Goal: Transaction & Acquisition: Purchase product/service

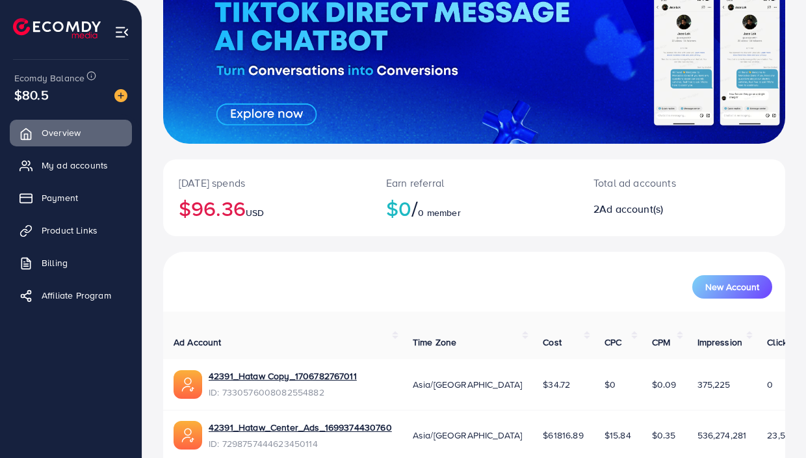
scroll to position [174, 0]
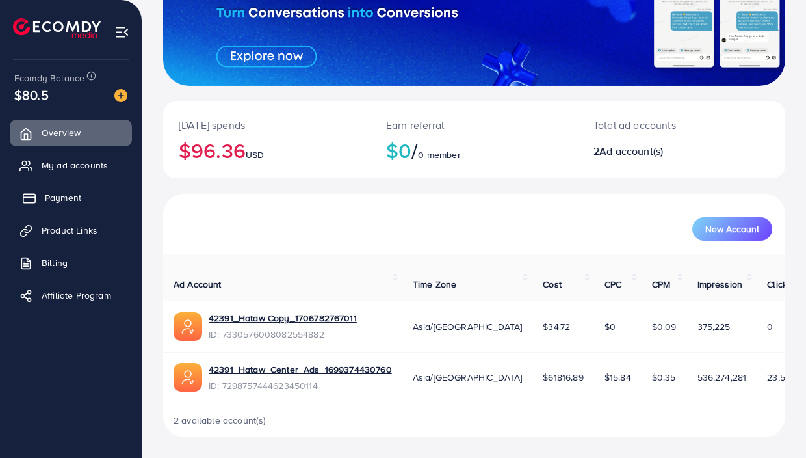
click at [68, 200] on span "Payment" at bounding box center [63, 197] width 36 height 13
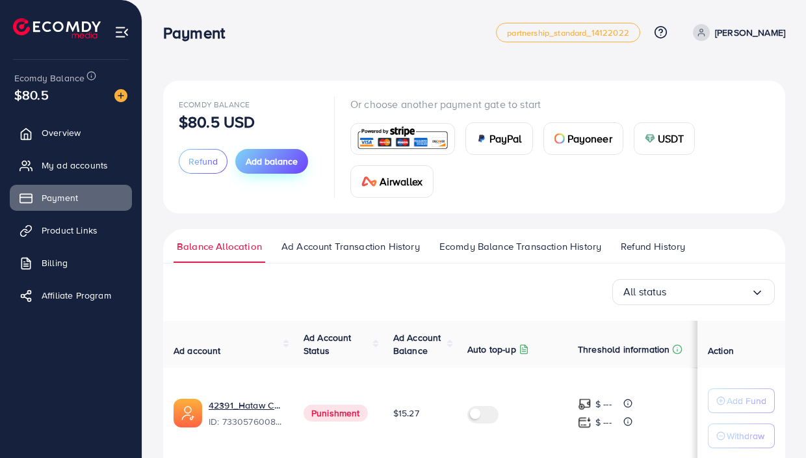
click at [269, 165] on span "Add balance" at bounding box center [272, 161] width 52 height 13
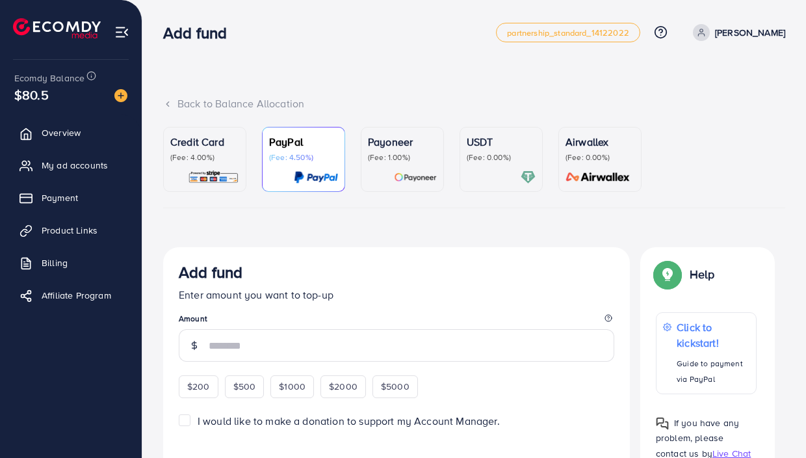
click at [202, 160] on p "(Fee: 4.00%)" at bounding box center [204, 157] width 69 height 10
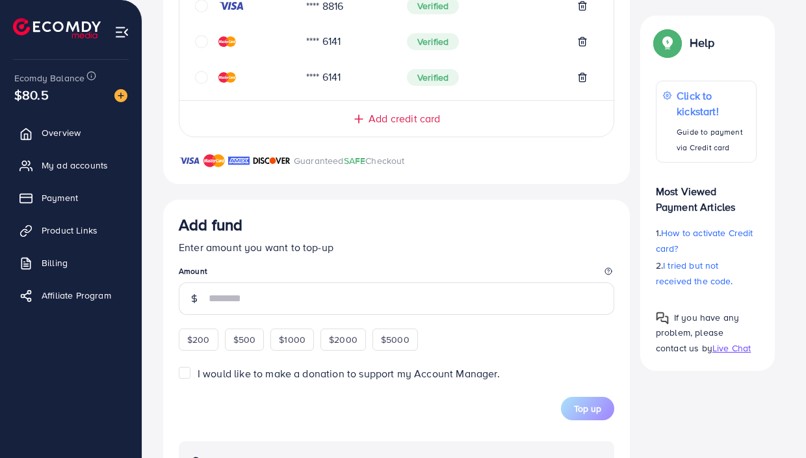
scroll to position [455, 0]
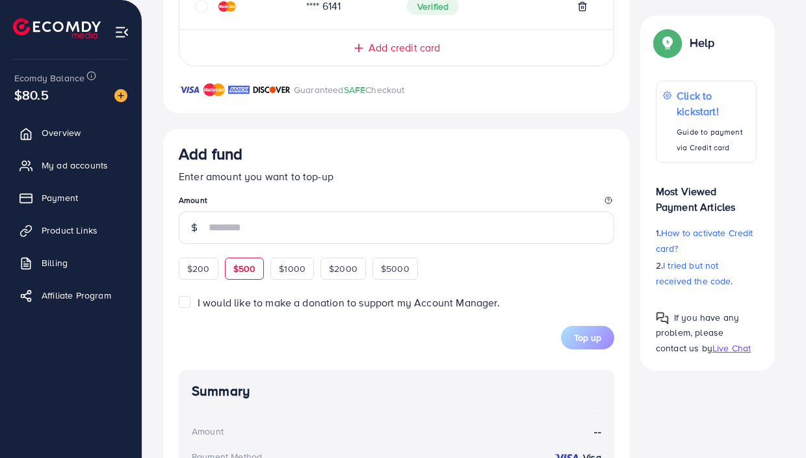
click at [250, 275] on span "$500" at bounding box center [244, 268] width 23 height 13
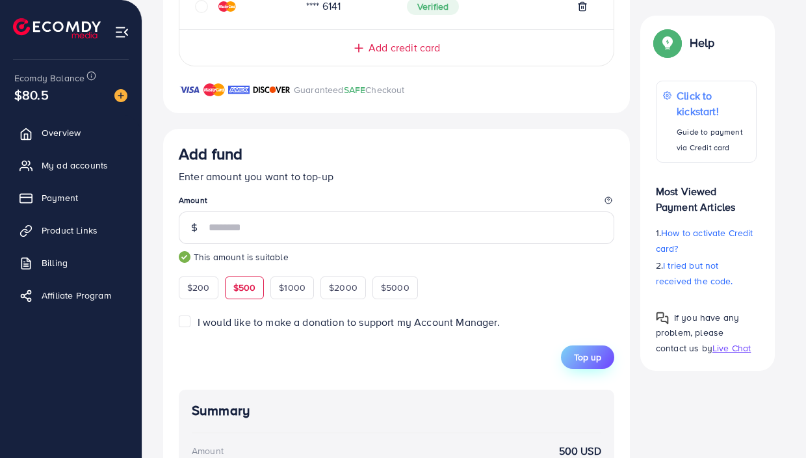
click at [590, 363] on span "Top up" at bounding box center [587, 356] width 27 height 13
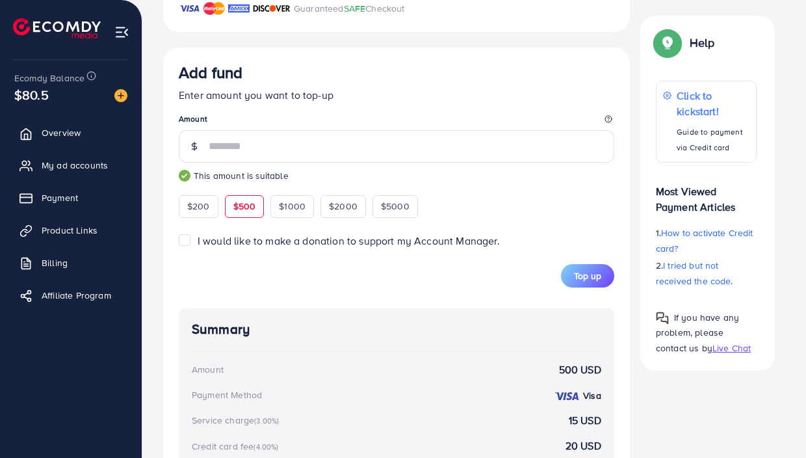
scroll to position [508, 0]
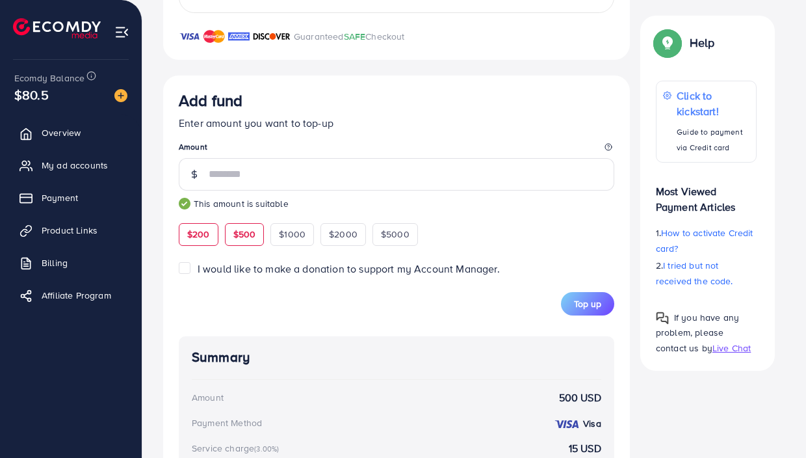
click at [205, 235] on span "$200" at bounding box center [198, 234] width 23 height 13
type input "***"
click at [598, 309] on span "Top up" at bounding box center [587, 303] width 27 height 13
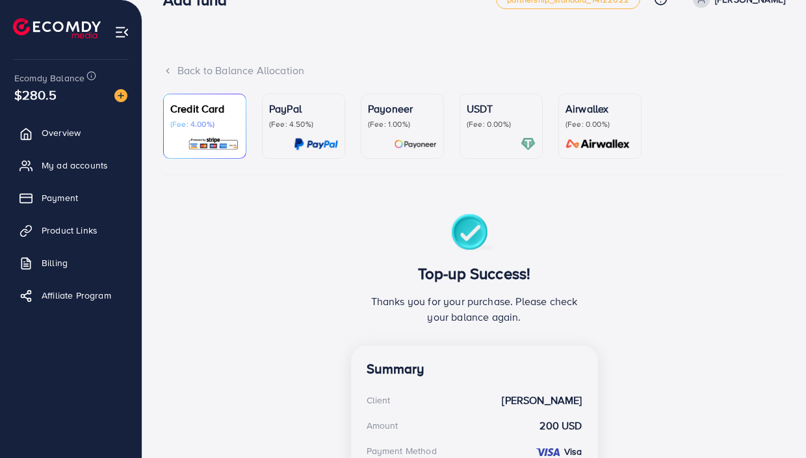
scroll to position [0, 0]
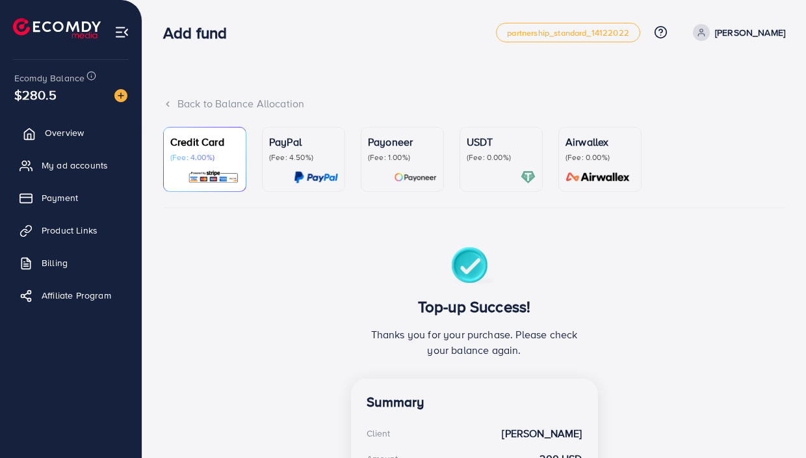
click at [59, 133] on span "Overview" at bounding box center [64, 132] width 39 height 13
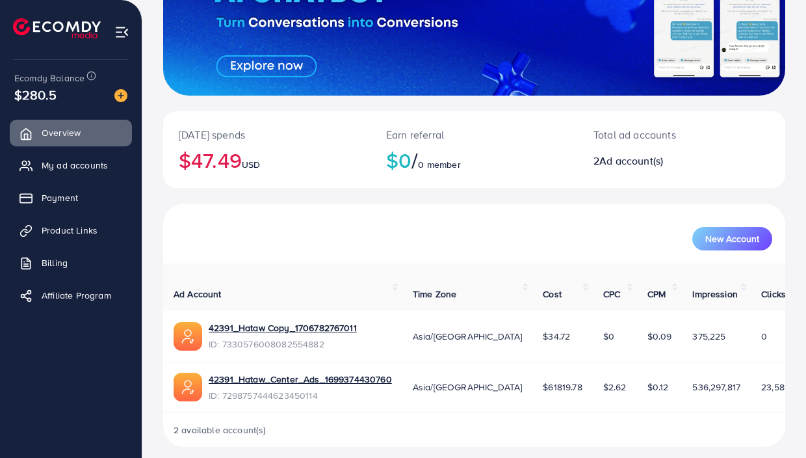
scroll to position [174, 0]
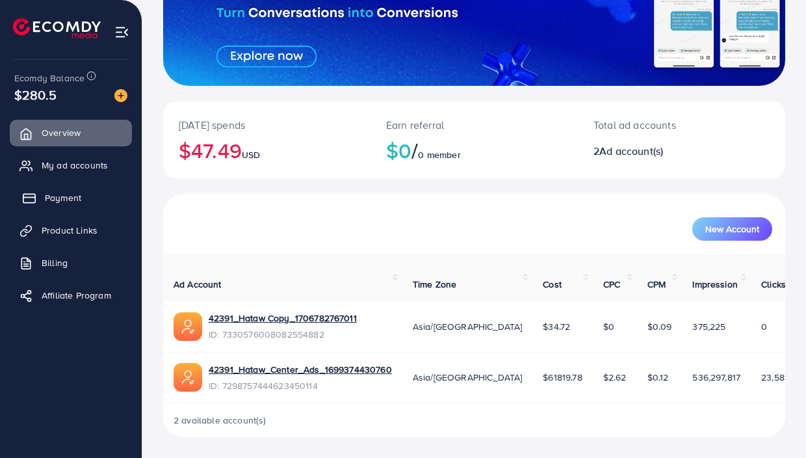
click at [83, 203] on link "Payment" at bounding box center [71, 198] width 122 height 26
